Goal: Obtain resource: Obtain resource

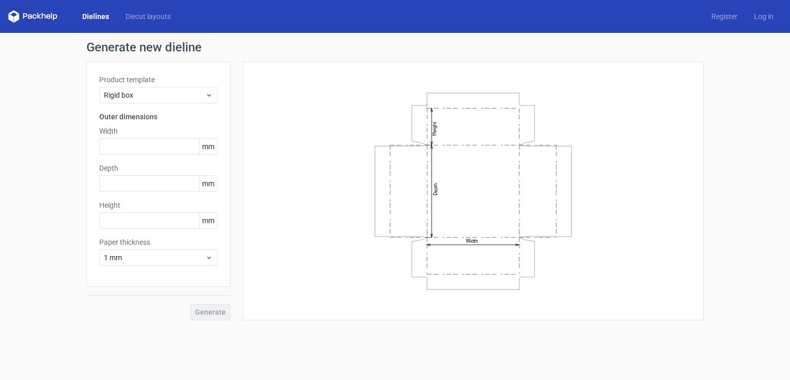
click at [96, 17] on link "Dielines" at bounding box center [95, 16] width 43 height 10
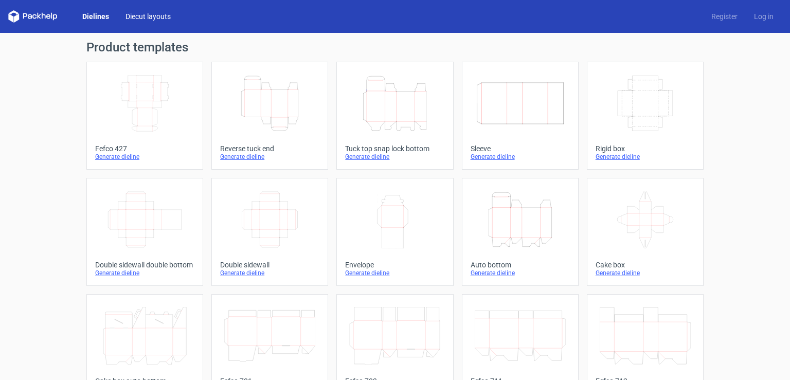
click at [141, 15] on link "Diecut layouts" at bounding box center [148, 16] width 62 height 10
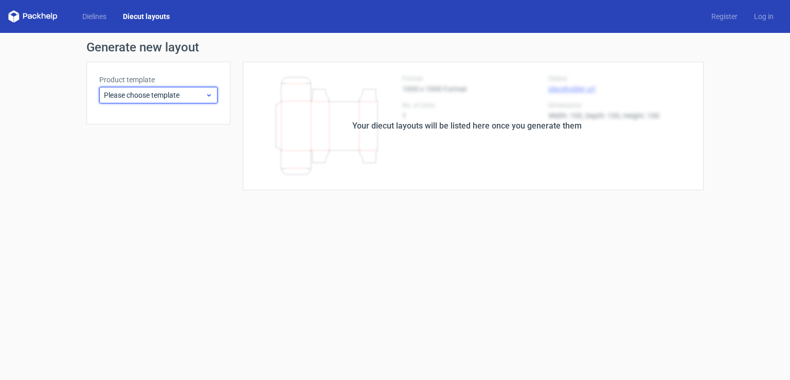
click at [212, 95] on icon at bounding box center [209, 95] width 8 height 8
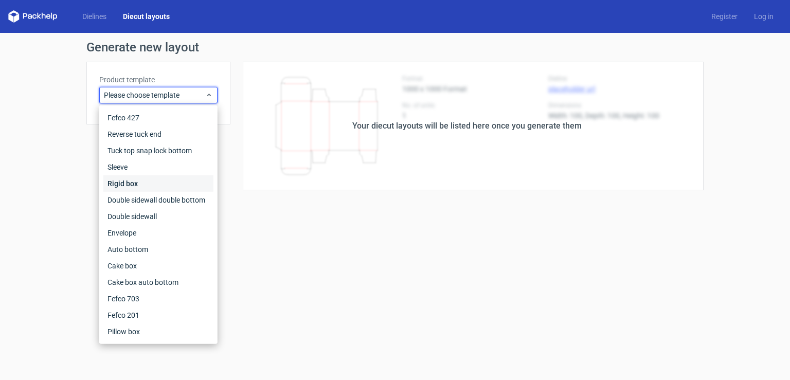
click at [134, 184] on div "Rigid box" at bounding box center [158, 183] width 110 height 16
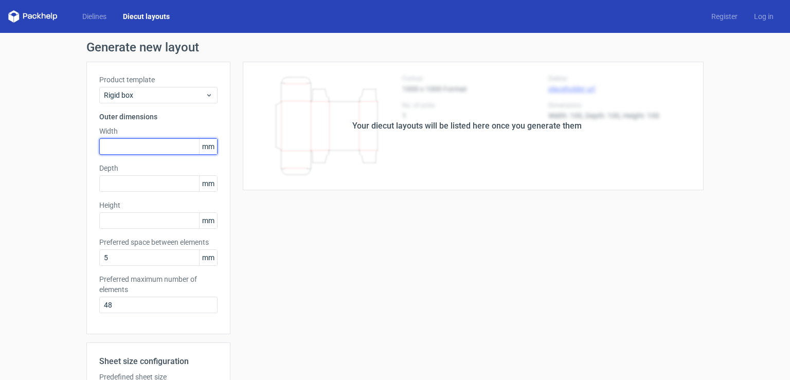
click at [123, 145] on input "text" at bounding box center [158, 146] width 118 height 16
type input "85"
click at [113, 184] on input "text" at bounding box center [158, 183] width 118 height 16
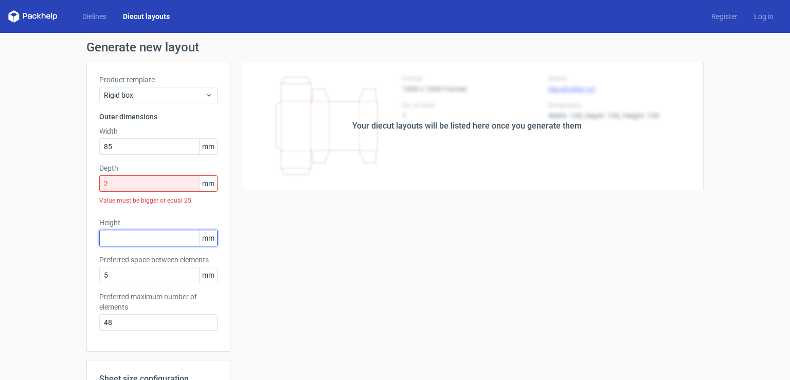
click at [103, 222] on div "Height mm" at bounding box center [158, 231] width 118 height 29
drag, startPoint x: 123, startPoint y: 174, endPoint x: 103, endPoint y: 183, distance: 22.3
click at [103, 182] on div "Depth 2 mm Value must be bigger or equal 25" at bounding box center [158, 186] width 118 height 46
drag, startPoint x: 103, startPoint y: 184, endPoint x: 89, endPoint y: 186, distance: 14.1
click at [89, 186] on div "Product template Rigid box Outer dimensions Width 85 mm Depth 2 mm Value must b…" at bounding box center [158, 207] width 144 height 290
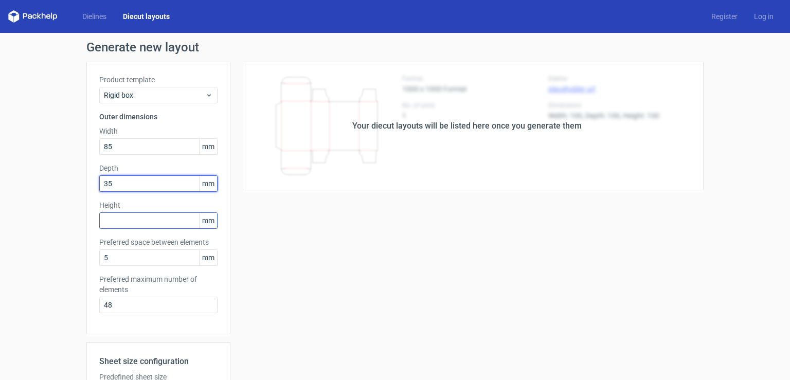
type input "35"
click at [106, 213] on input "text" at bounding box center [158, 220] width 118 height 16
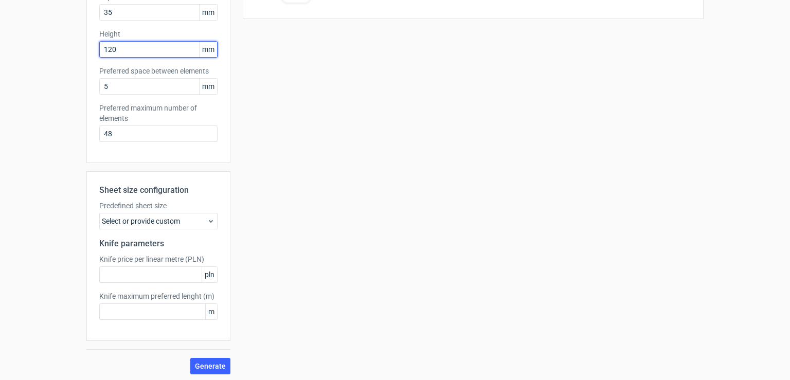
scroll to position [173, 0]
type input "120"
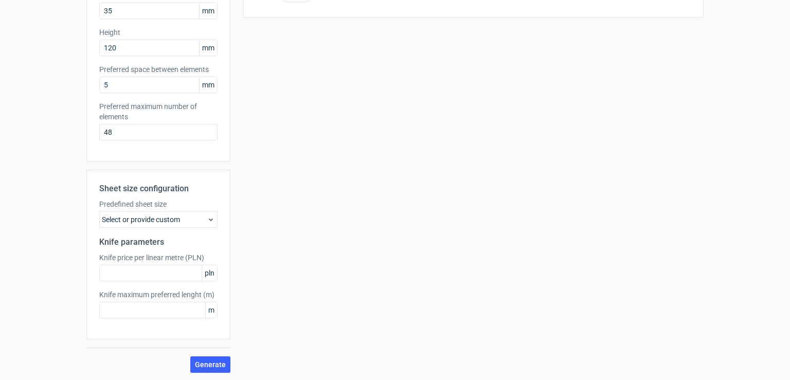
click at [198, 217] on div "Select or provide custom" at bounding box center [158, 219] width 118 height 16
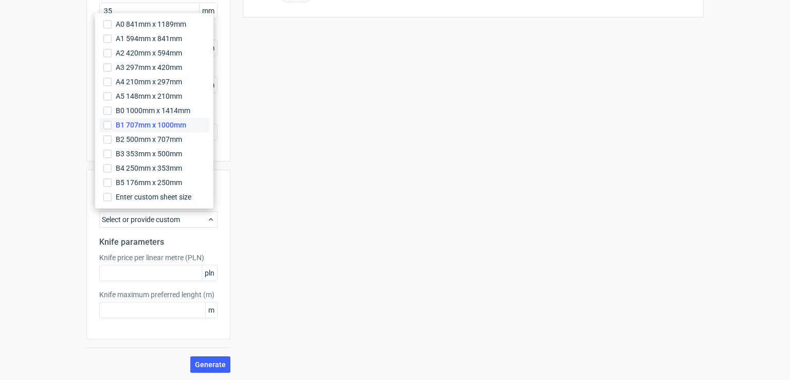
click at [148, 126] on span "B1 707mm x 1000mm" at bounding box center [151, 125] width 70 height 10
click at [112, 126] on input "B1 707mm x 1000mm" at bounding box center [107, 125] width 8 height 8
click at [167, 278] on input "text" at bounding box center [158, 273] width 118 height 16
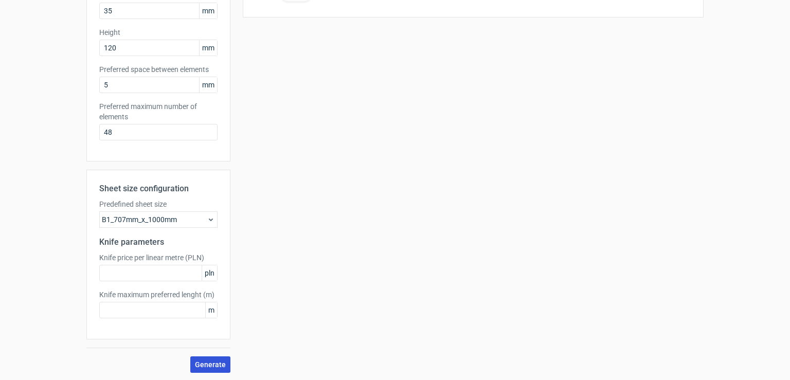
click at [206, 362] on span "Generate" at bounding box center [210, 364] width 31 height 7
click at [189, 217] on div "B1_707mm_x_1000mm" at bounding box center [158, 219] width 118 height 16
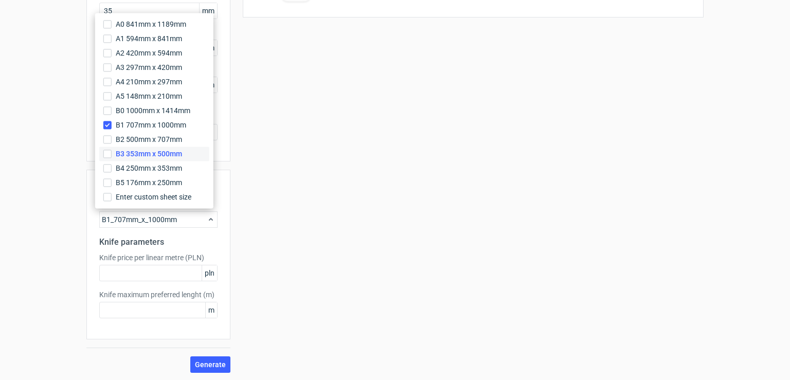
click at [162, 154] on span "B3 353mm x 500mm" at bounding box center [149, 154] width 66 height 10
click at [112, 154] on input "B3 353mm x 500mm" at bounding box center [107, 154] width 8 height 8
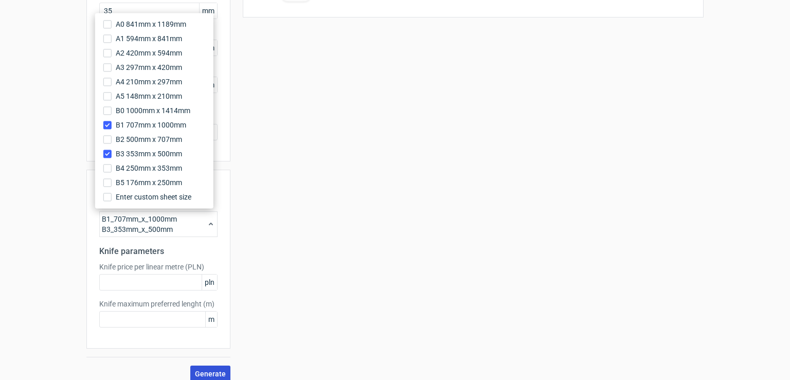
click at [204, 368] on button "Generate" at bounding box center [210, 373] width 40 height 16
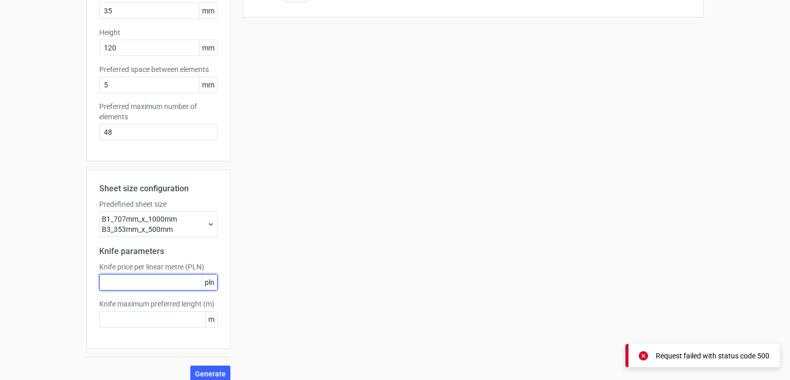
click at [187, 282] on input "text" at bounding box center [158, 282] width 118 height 16
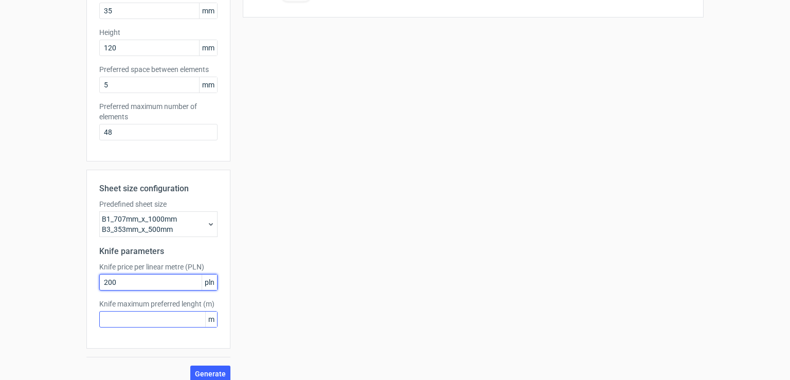
type input "200"
click at [174, 313] on input "text" at bounding box center [158, 319] width 118 height 16
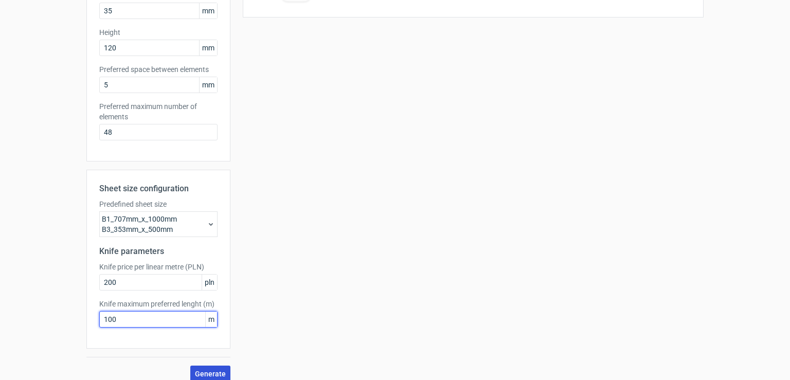
type input "100"
click at [212, 370] on span "Generate" at bounding box center [210, 373] width 31 height 7
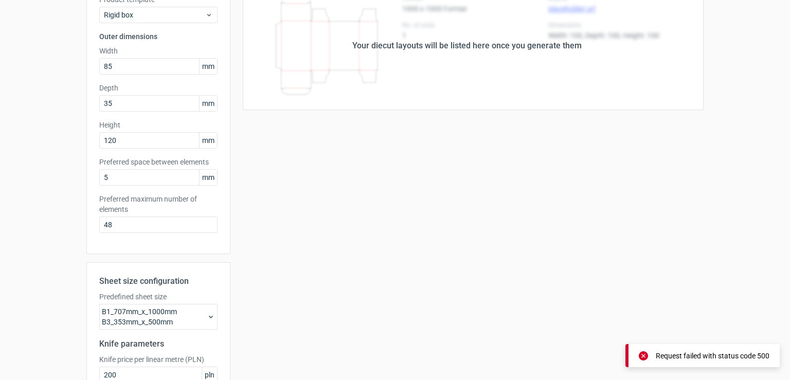
scroll to position [0, 0]
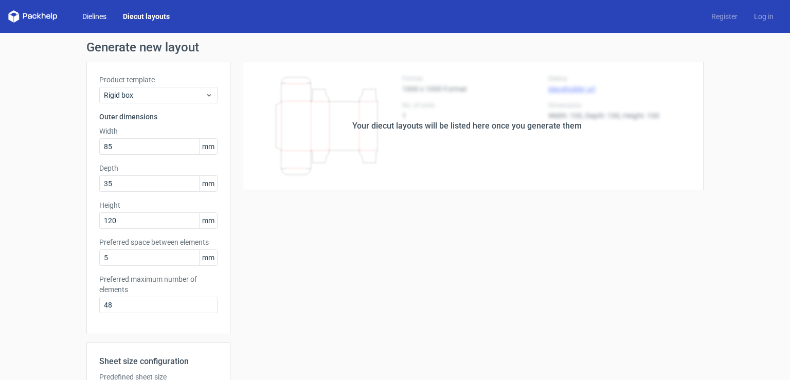
click at [102, 17] on link "Dielines" at bounding box center [94, 16] width 41 height 10
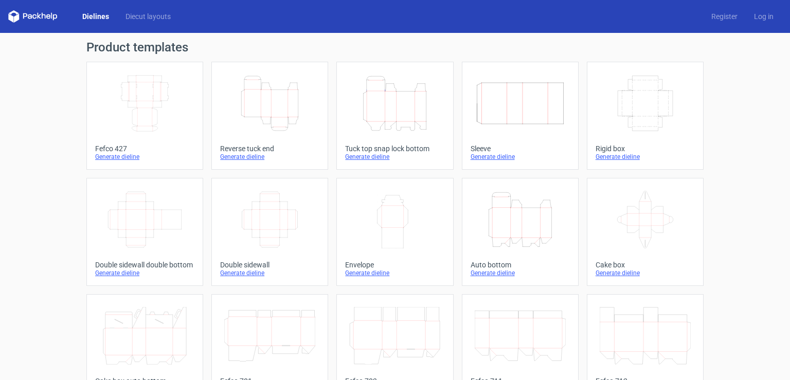
click at [116, 157] on div "Generate dieline" at bounding box center [144, 157] width 99 height 8
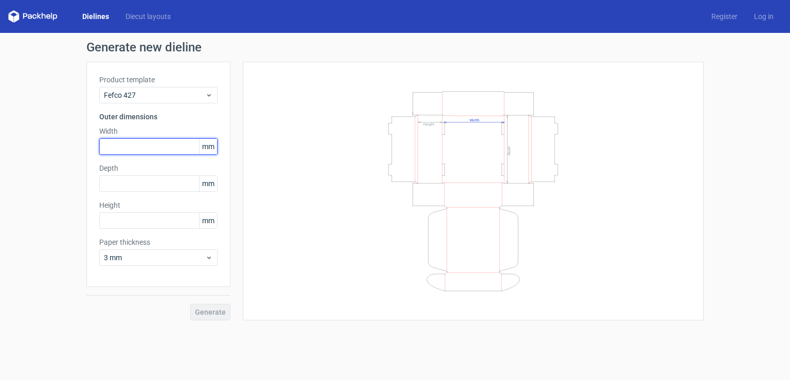
click at [127, 142] on input "text" at bounding box center [158, 146] width 118 height 16
click at [127, 145] on input "text" at bounding box center [158, 146] width 118 height 16
drag, startPoint x: 47, startPoint y: 157, endPoint x: 32, endPoint y: 161, distance: 15.5
click at [32, 161] on div "Generate new dieline Product template Fefco 427 Outer dimensions Width 25 mm De…" at bounding box center [395, 181] width 790 height 296
type input "80"
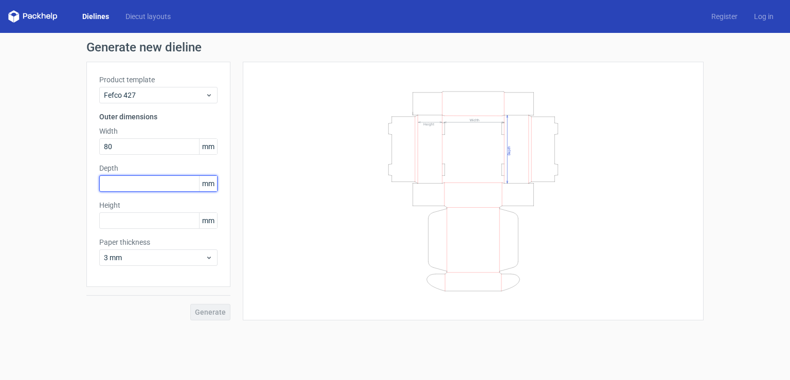
click at [114, 186] on input "text" at bounding box center [158, 183] width 118 height 16
type input "90"
click at [121, 222] on input "text" at bounding box center [158, 220] width 118 height 16
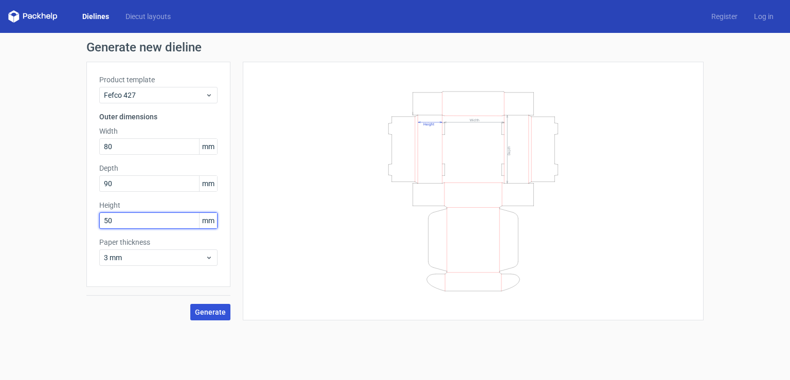
type input "50"
click at [216, 312] on span "Generate" at bounding box center [210, 311] width 31 height 7
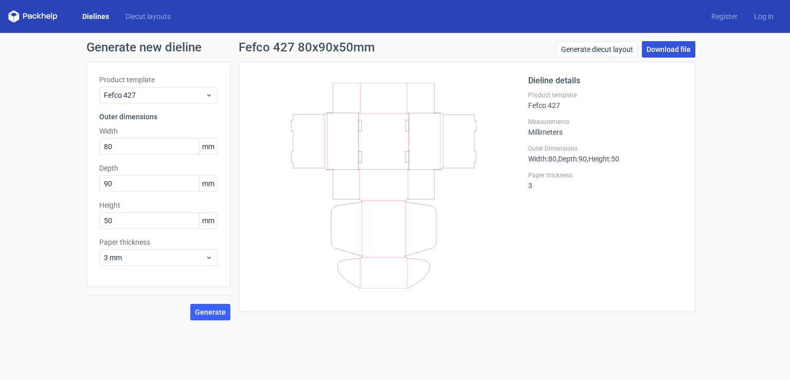
click at [684, 48] on link "Download file" at bounding box center [667, 49] width 53 height 16
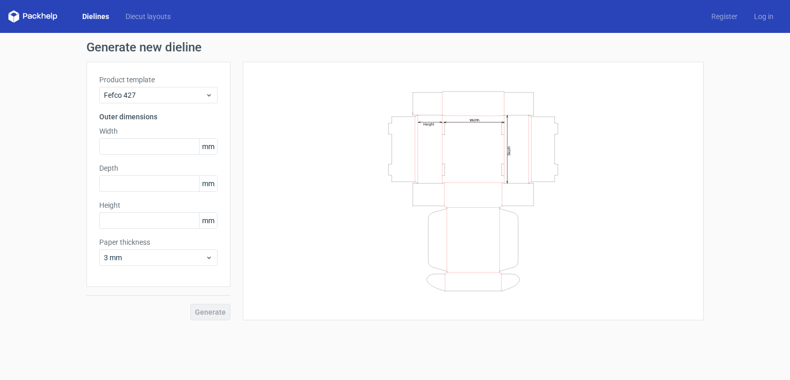
click at [41, 17] on icon at bounding box center [32, 16] width 49 height 12
click at [100, 17] on link "Dielines" at bounding box center [95, 16] width 43 height 10
click at [26, 7] on div "Dielines Diecut layouts Register Log in" at bounding box center [395, 16] width 790 height 33
click at [32, 17] on icon at bounding box center [32, 16] width 49 height 12
click at [89, 23] on div "Dielines Diecut layouts Register Log in" at bounding box center [395, 16] width 790 height 33
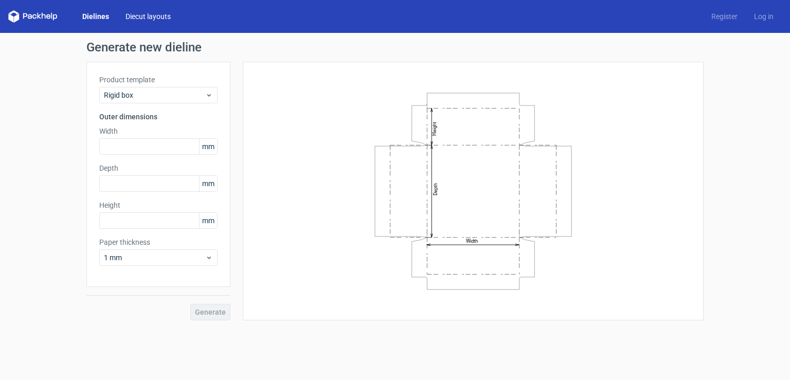
click at [132, 19] on link "Diecut layouts" at bounding box center [148, 16] width 62 height 10
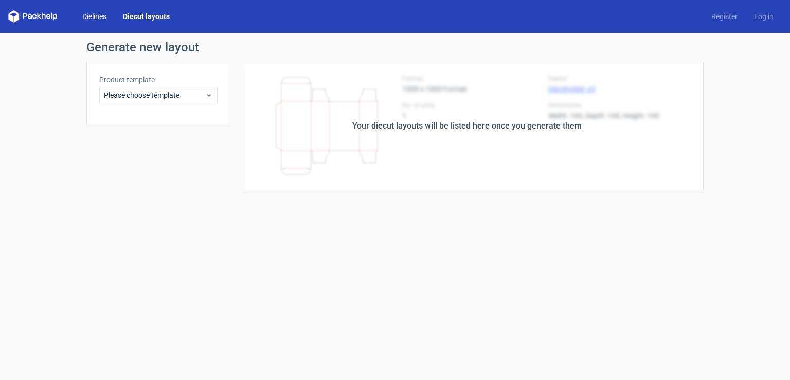
click at [91, 16] on link "Dielines" at bounding box center [94, 16] width 41 height 10
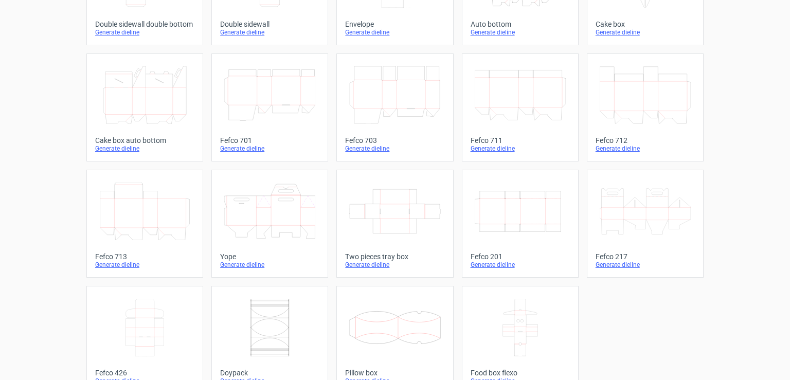
scroll to position [261, 0]
